Goal: Find specific page/section: Find specific page/section

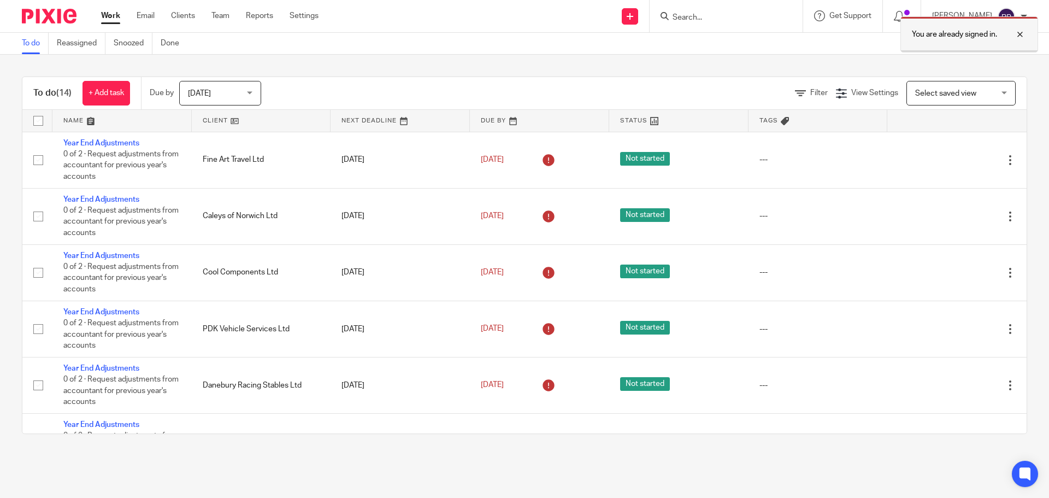
click at [1021, 33] on div at bounding box center [1012, 34] width 30 height 13
click at [749, 21] on input "Search" at bounding box center [721, 18] width 98 height 10
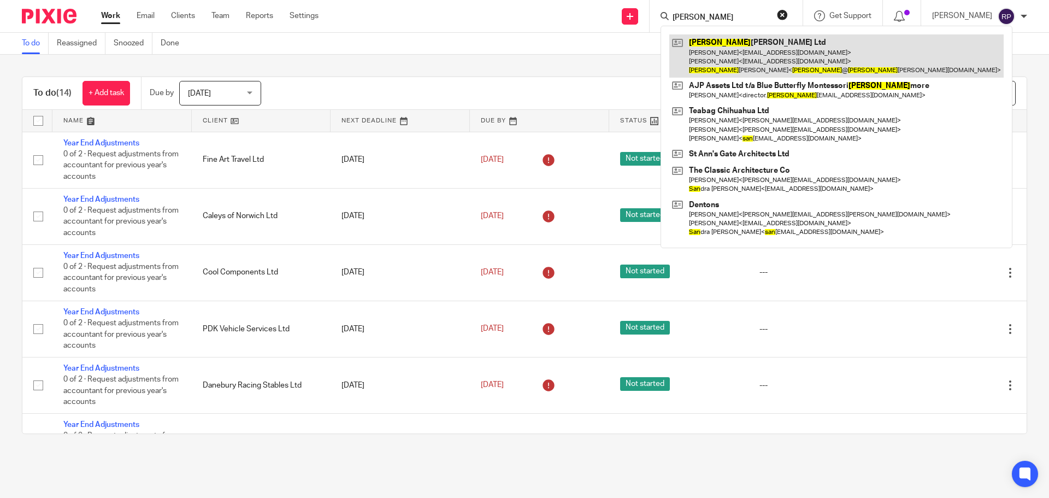
type input "sean"
click at [747, 43] on link at bounding box center [836, 55] width 334 height 43
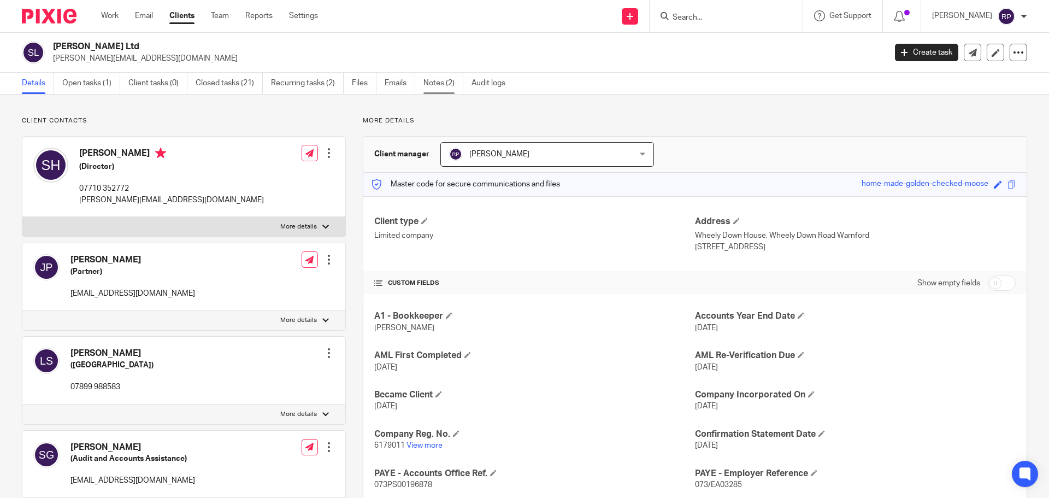
click at [440, 80] on link "Notes (2)" at bounding box center [444, 83] width 40 height 21
